Goal: Book appointment/travel/reservation

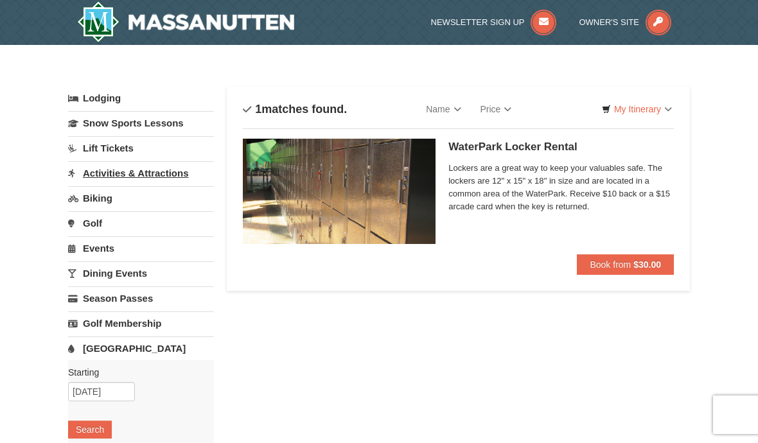
click at [170, 176] on link "Activities & Attractions" at bounding box center [141, 173] width 146 height 24
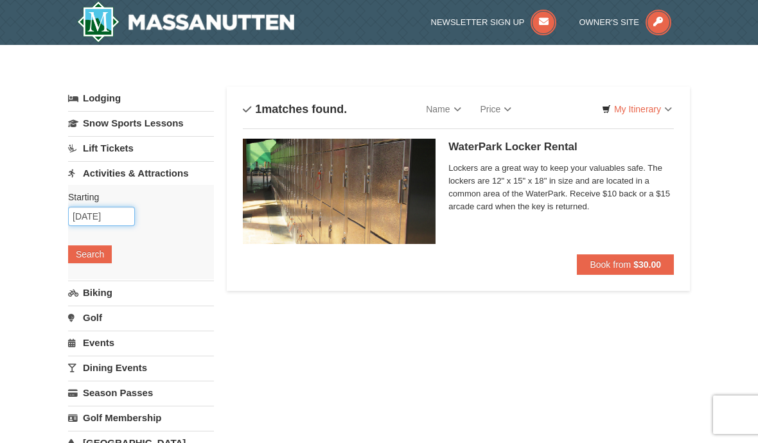
click at [114, 226] on input "09/11/2025" at bounding box center [101, 216] width 67 height 19
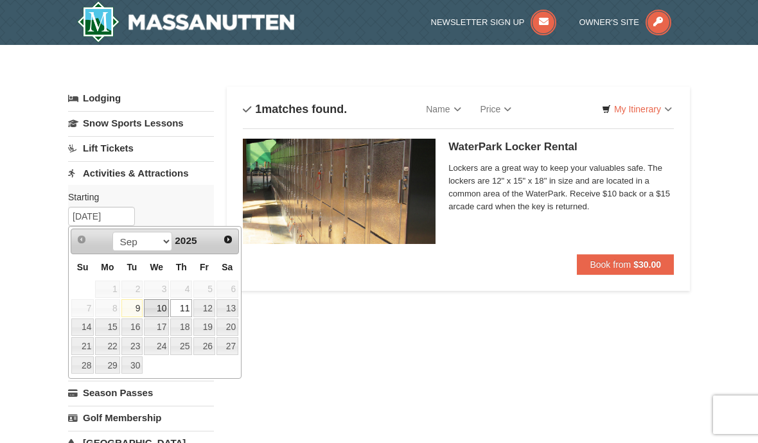
click at [160, 309] on link "10" at bounding box center [156, 308] width 25 height 18
type input "[DATE]"
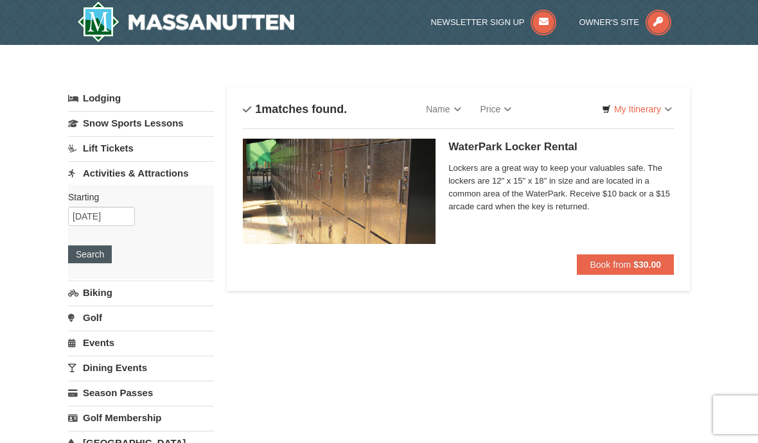
click at [93, 254] on button "Search" at bounding box center [90, 254] width 44 height 18
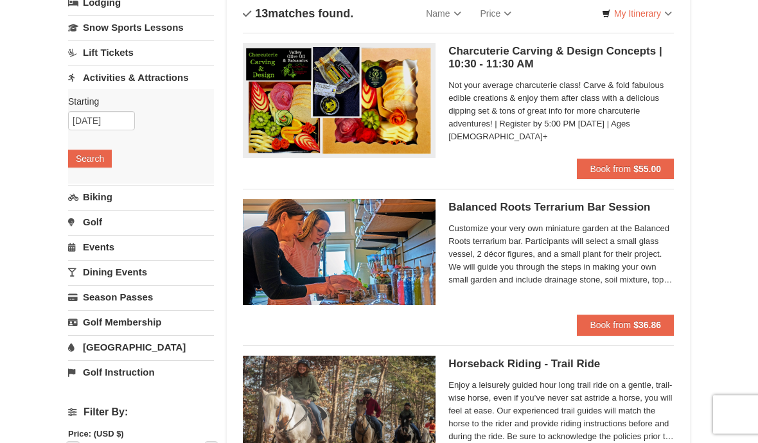
scroll to position [96, 0]
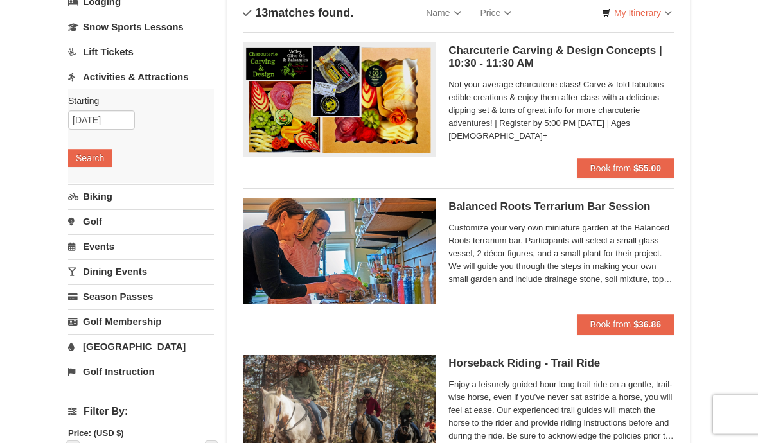
click at [539, 209] on h5 "Balanced Roots Terrarium Bar Session Massanutten Select Classes" at bounding box center [561, 207] width 226 height 13
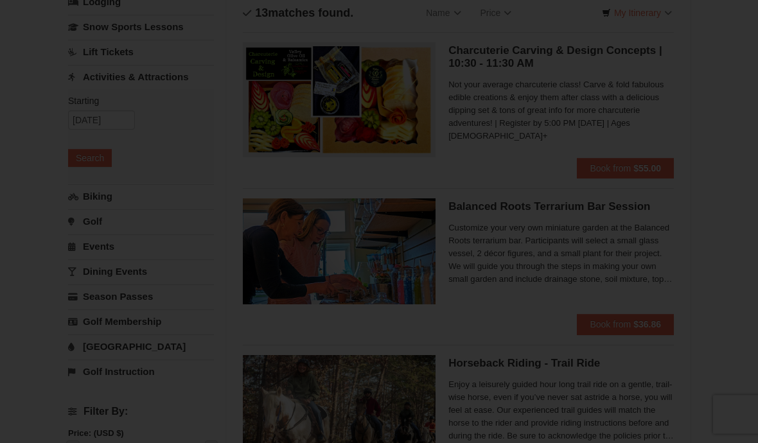
scroll to position [96, 0]
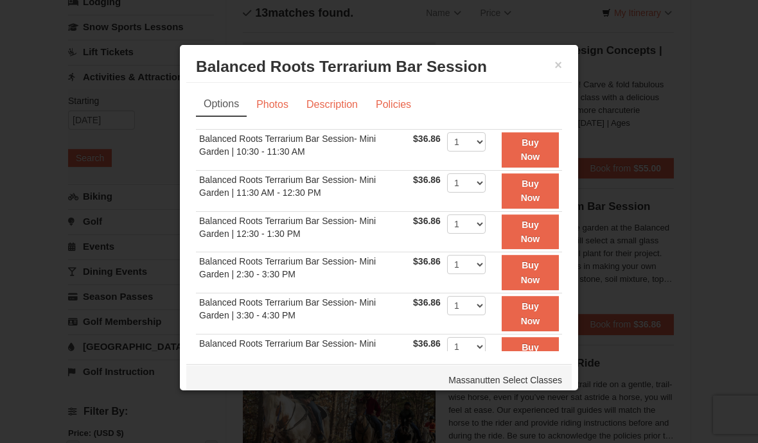
click at [634, 304] on div at bounding box center [379, 221] width 758 height 443
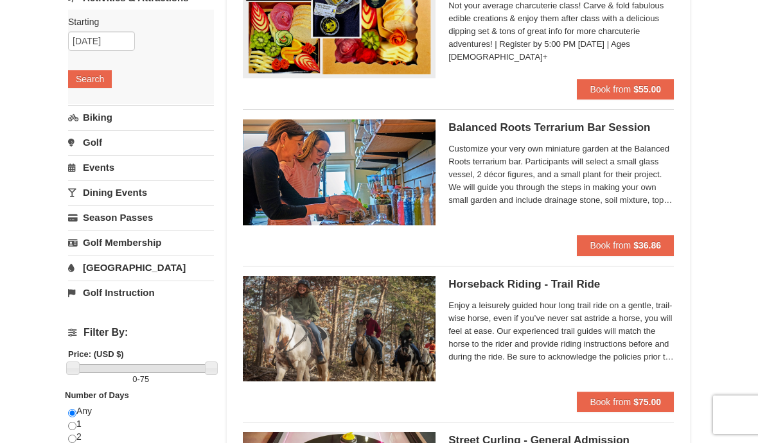
scroll to position [172, 0]
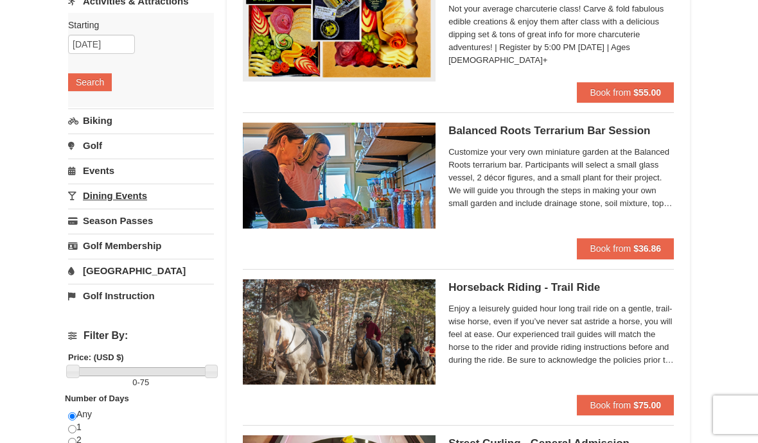
click at [145, 202] on link "Dining Events" at bounding box center [141, 196] width 146 height 24
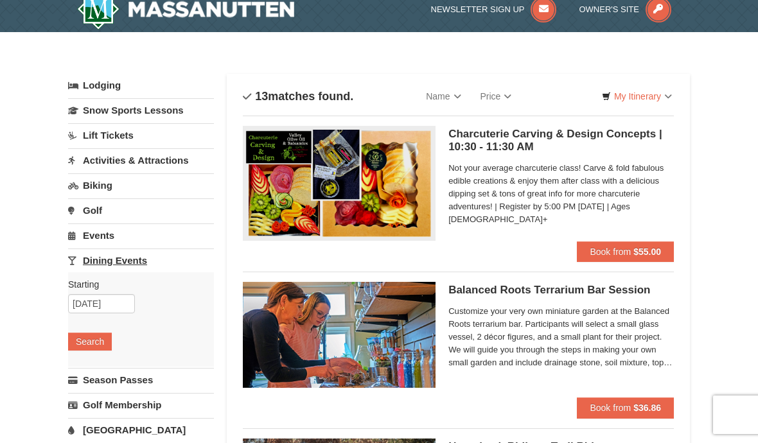
scroll to position [0, 0]
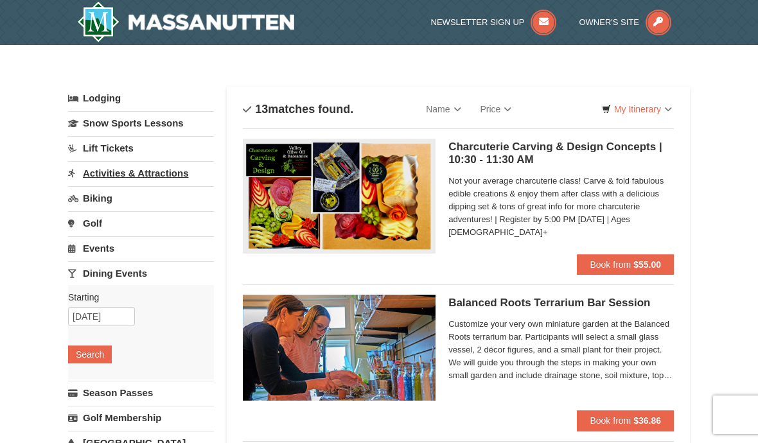
click at [182, 175] on link "Activities & Attractions" at bounding box center [141, 173] width 146 height 24
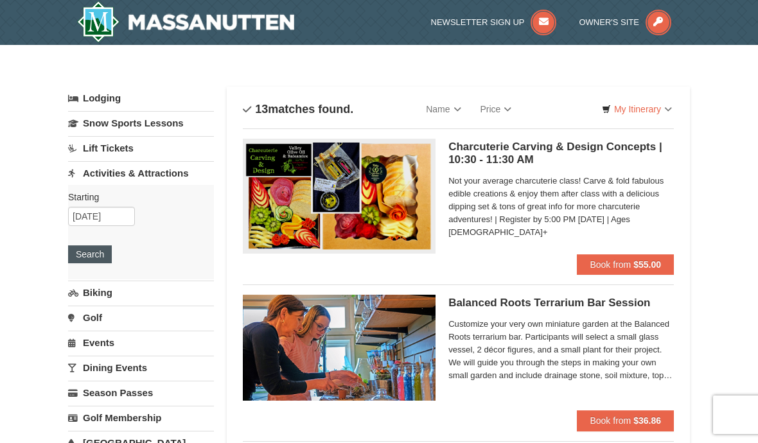
click at [100, 256] on button "Search" at bounding box center [90, 254] width 44 height 18
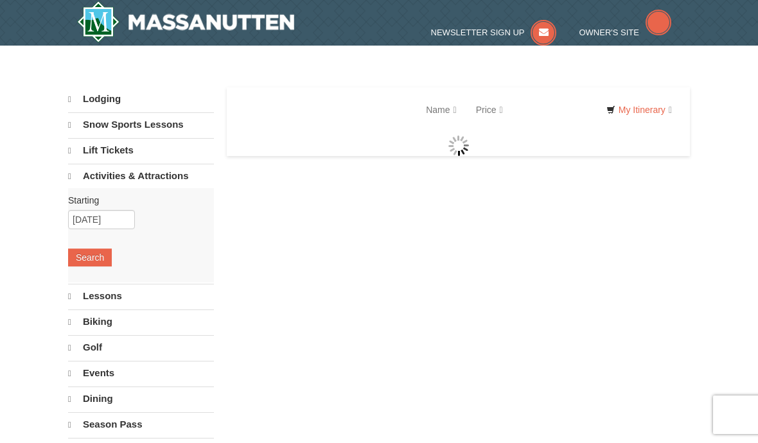
select select "9"
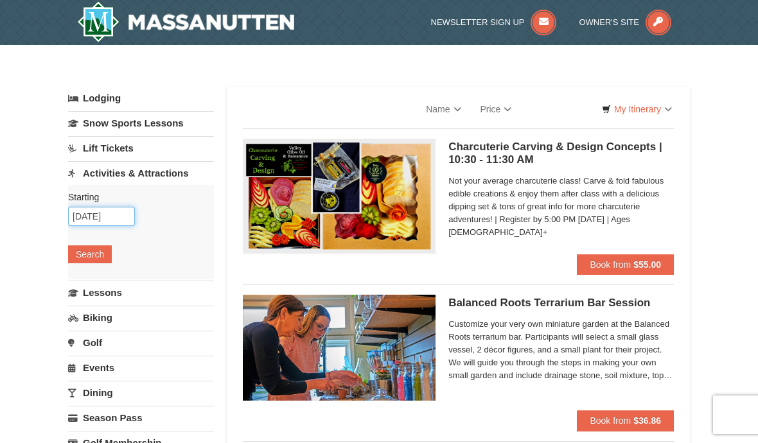
click at [116, 218] on input "[DATE]" at bounding box center [101, 216] width 67 height 19
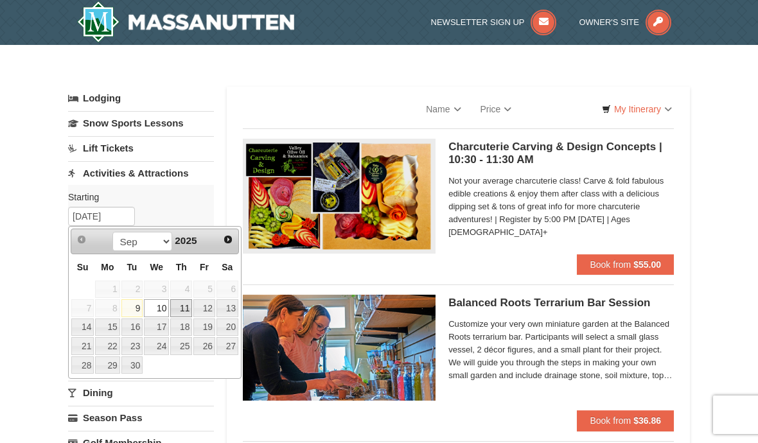
click at [187, 311] on link "11" at bounding box center [181, 308] width 22 height 18
type input "09/11/2025"
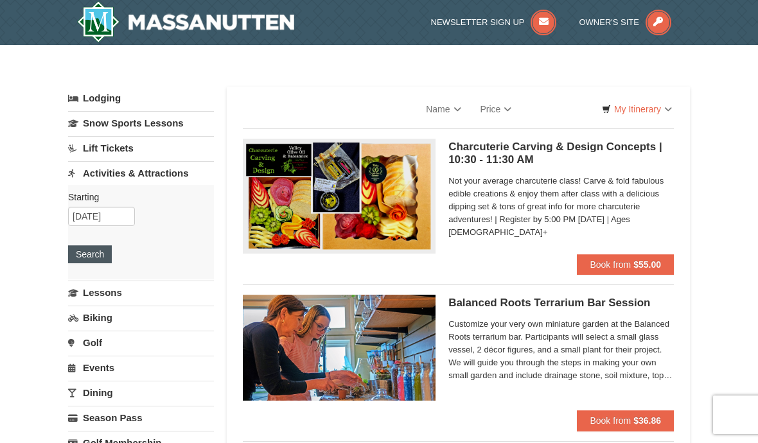
click at [100, 254] on button "Search" at bounding box center [90, 254] width 44 height 18
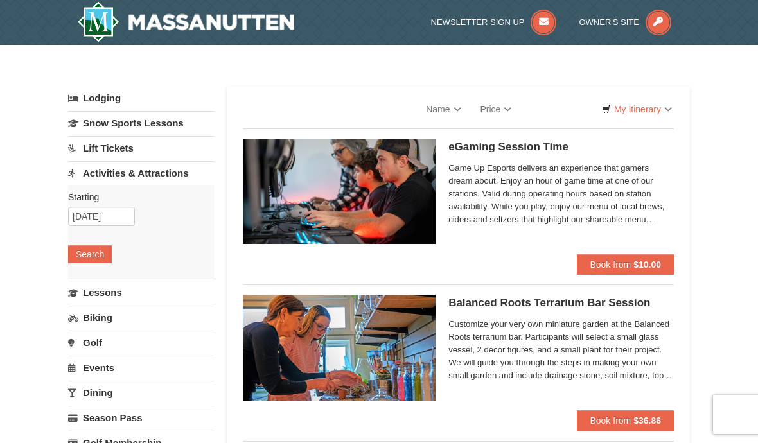
select select "9"
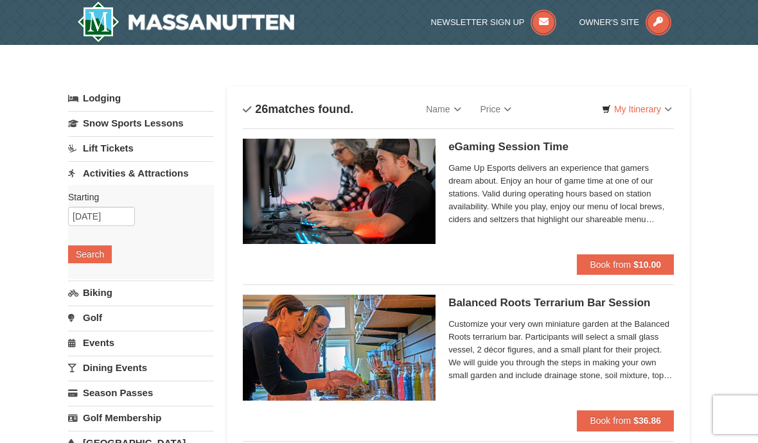
click at [292, 26] on img at bounding box center [185, 21] width 217 height 41
